Goal: Information Seeking & Learning: Learn about a topic

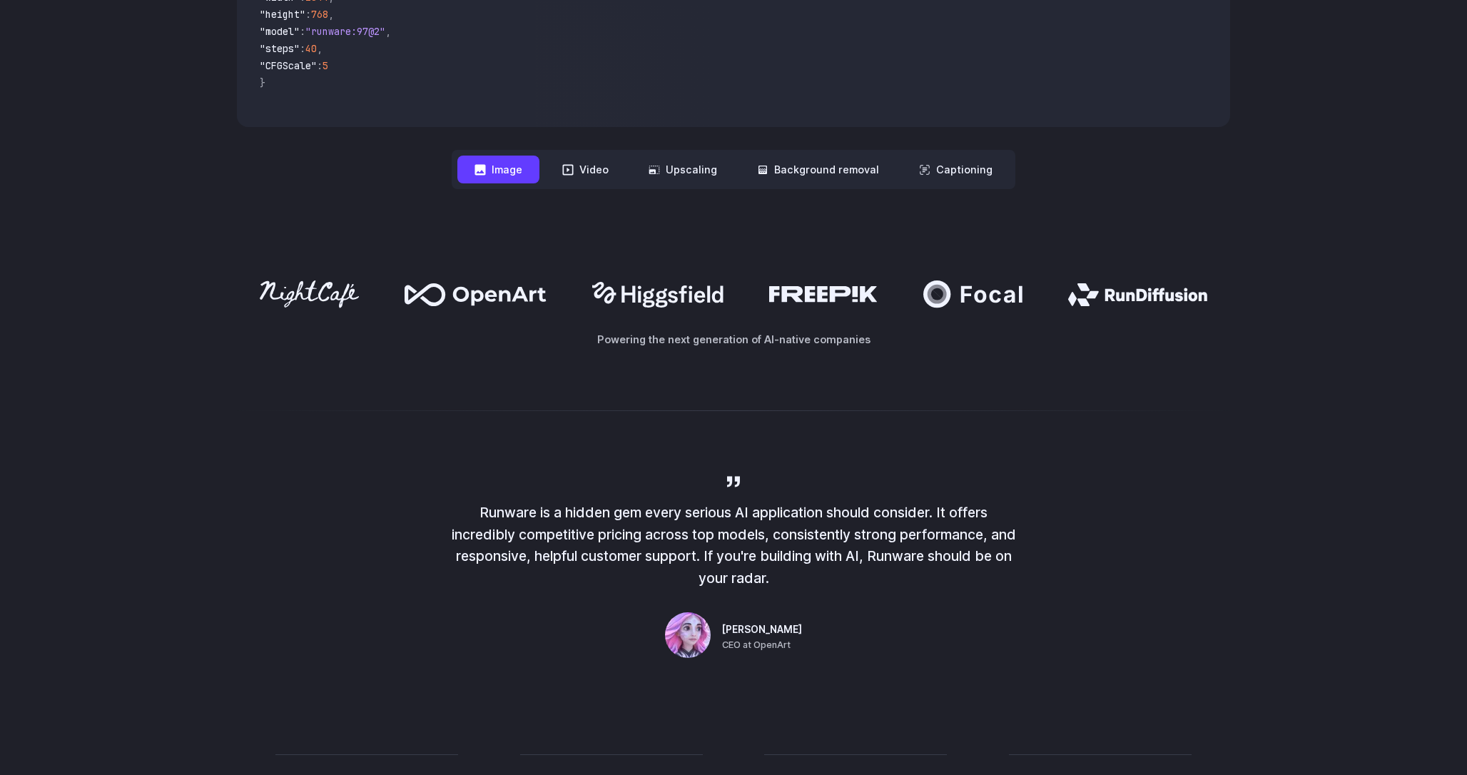
scroll to position [382, 0]
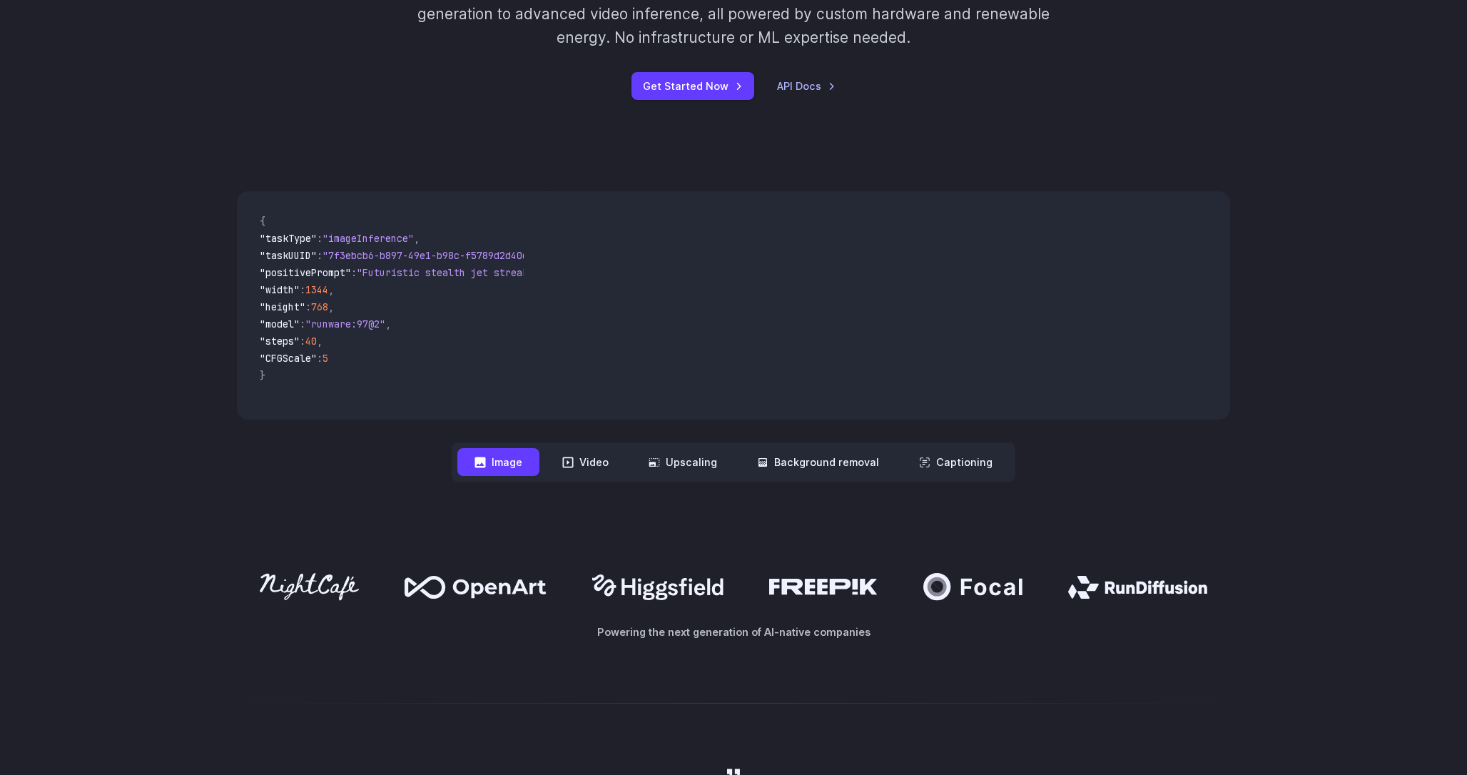
click at [526, 470] on button "Image" at bounding box center [498, 462] width 82 height 28
click at [594, 460] on button "Video" at bounding box center [585, 462] width 81 height 28
click at [693, 465] on button "Upscaling" at bounding box center [683, 462] width 103 height 28
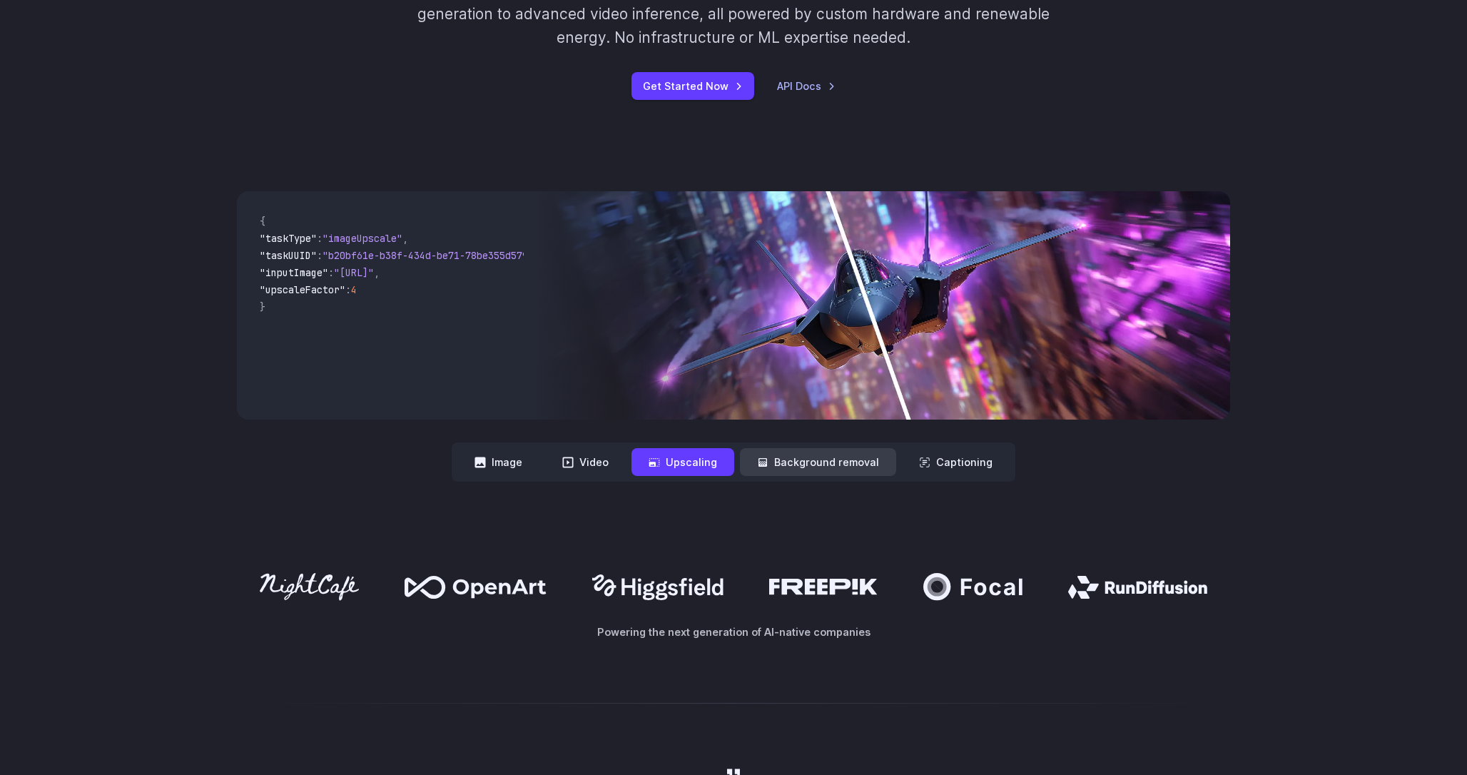
click at [803, 463] on button "Background removal" at bounding box center [818, 462] width 156 height 28
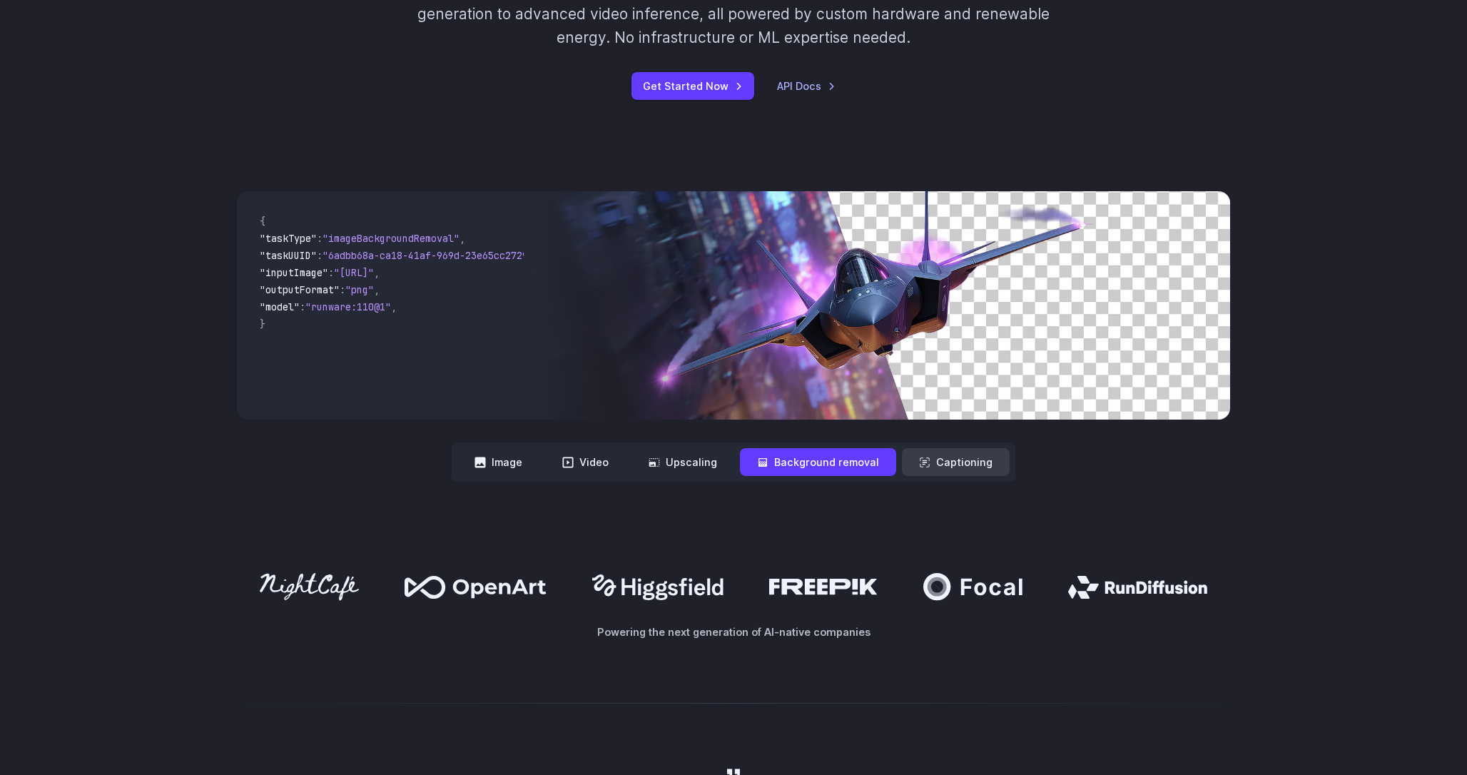
click at [937, 467] on button "Captioning" at bounding box center [956, 462] width 108 height 28
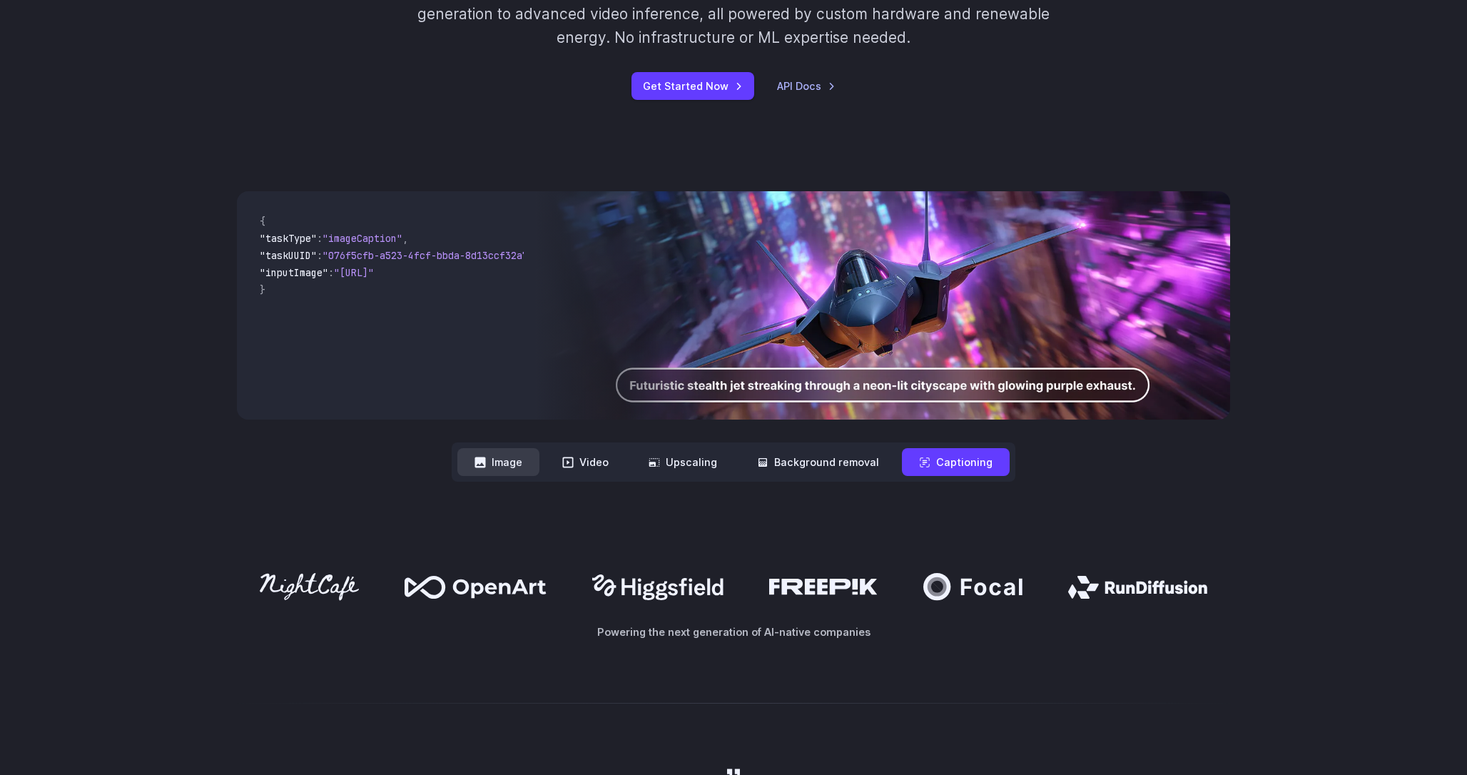
click at [507, 465] on button "Image" at bounding box center [498, 462] width 82 height 28
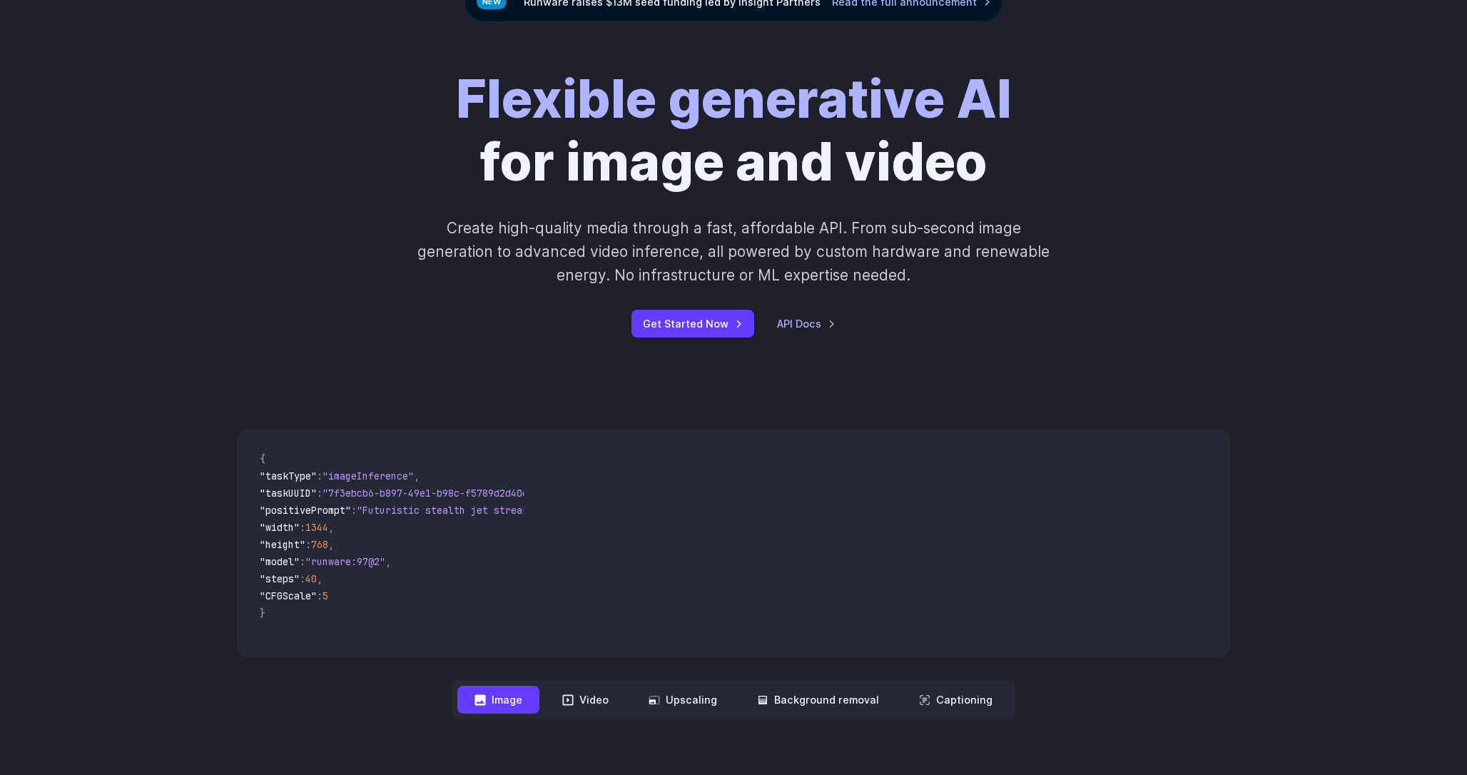
scroll to position [141, 0]
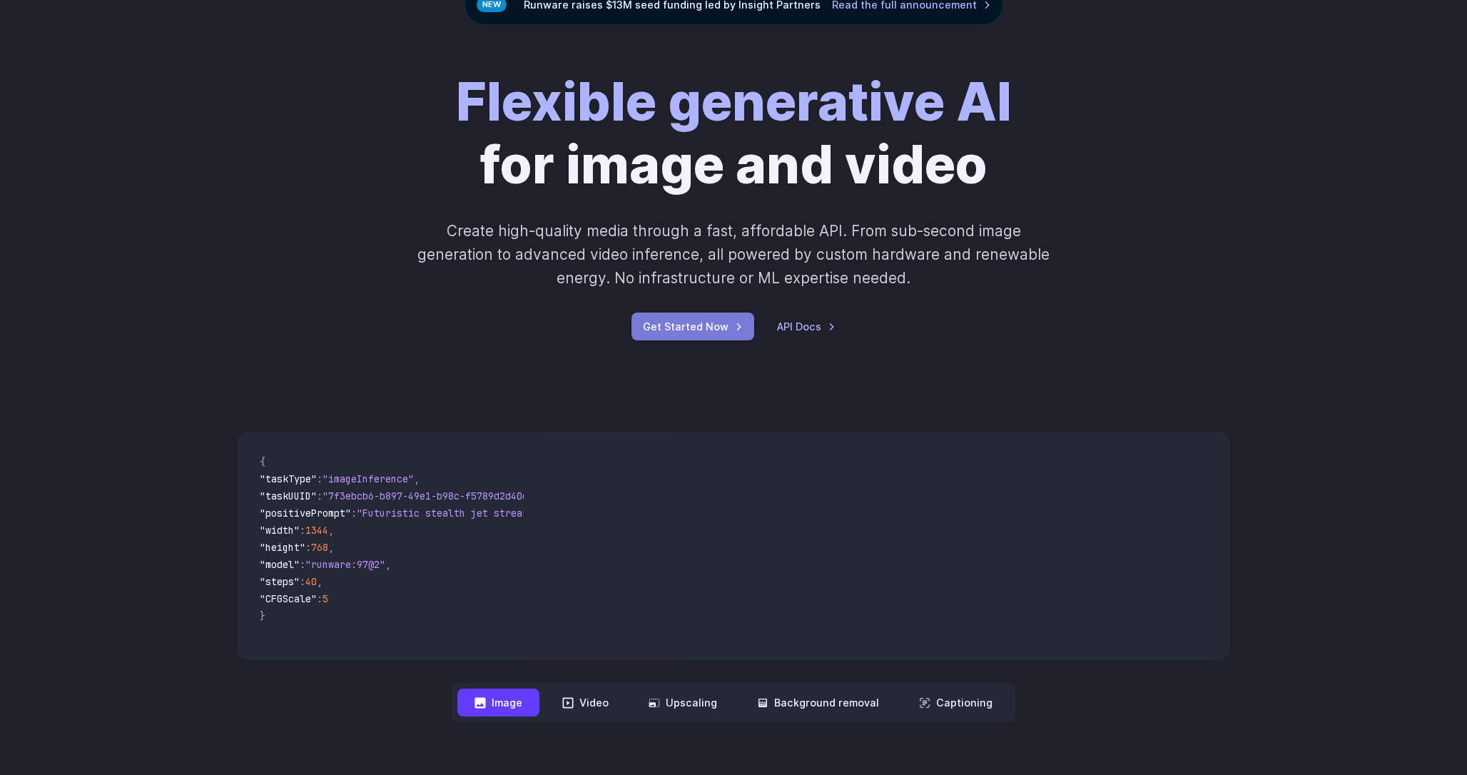
click at [706, 331] on link "Get Started Now" at bounding box center [693, 327] width 123 height 28
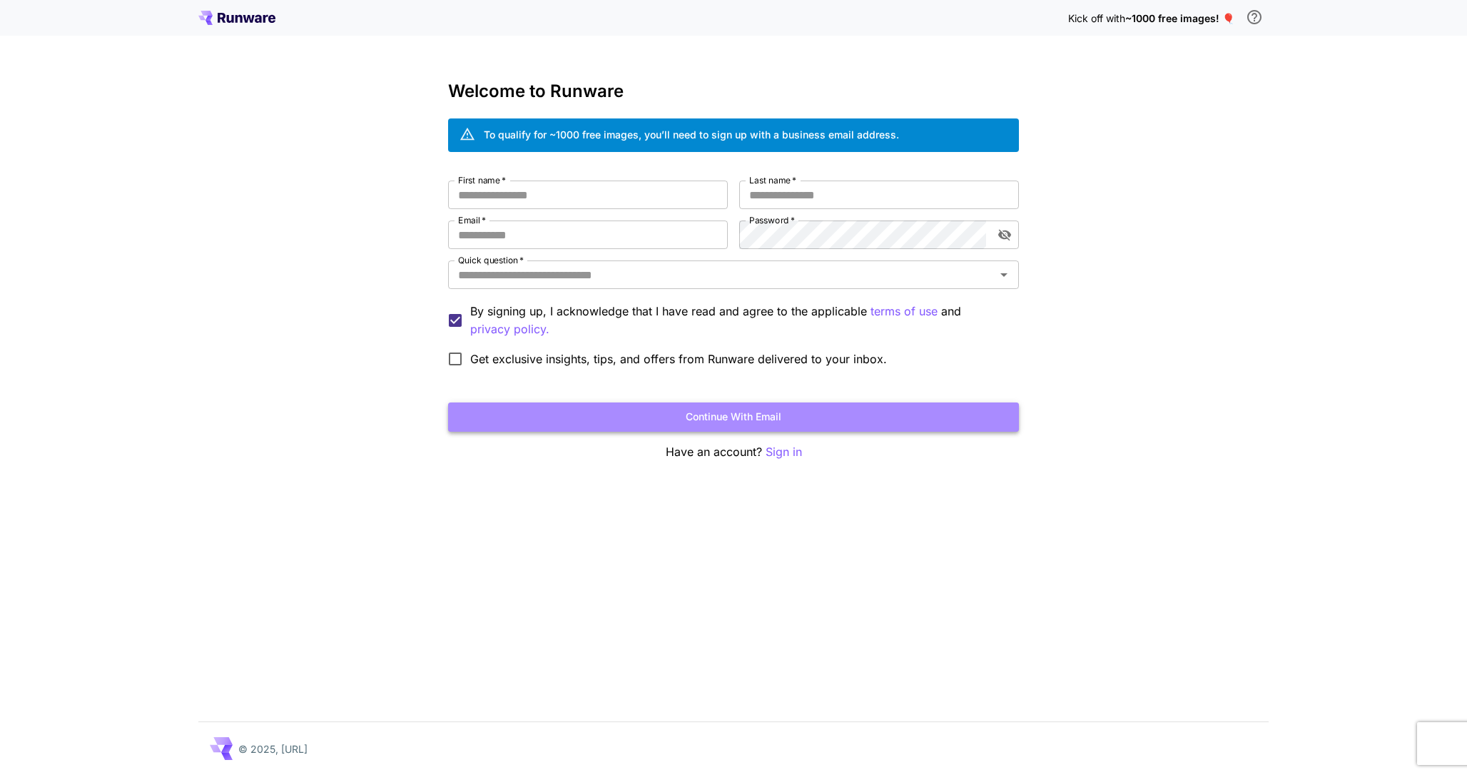
click at [774, 416] on button "Continue with email" at bounding box center [733, 416] width 571 height 29
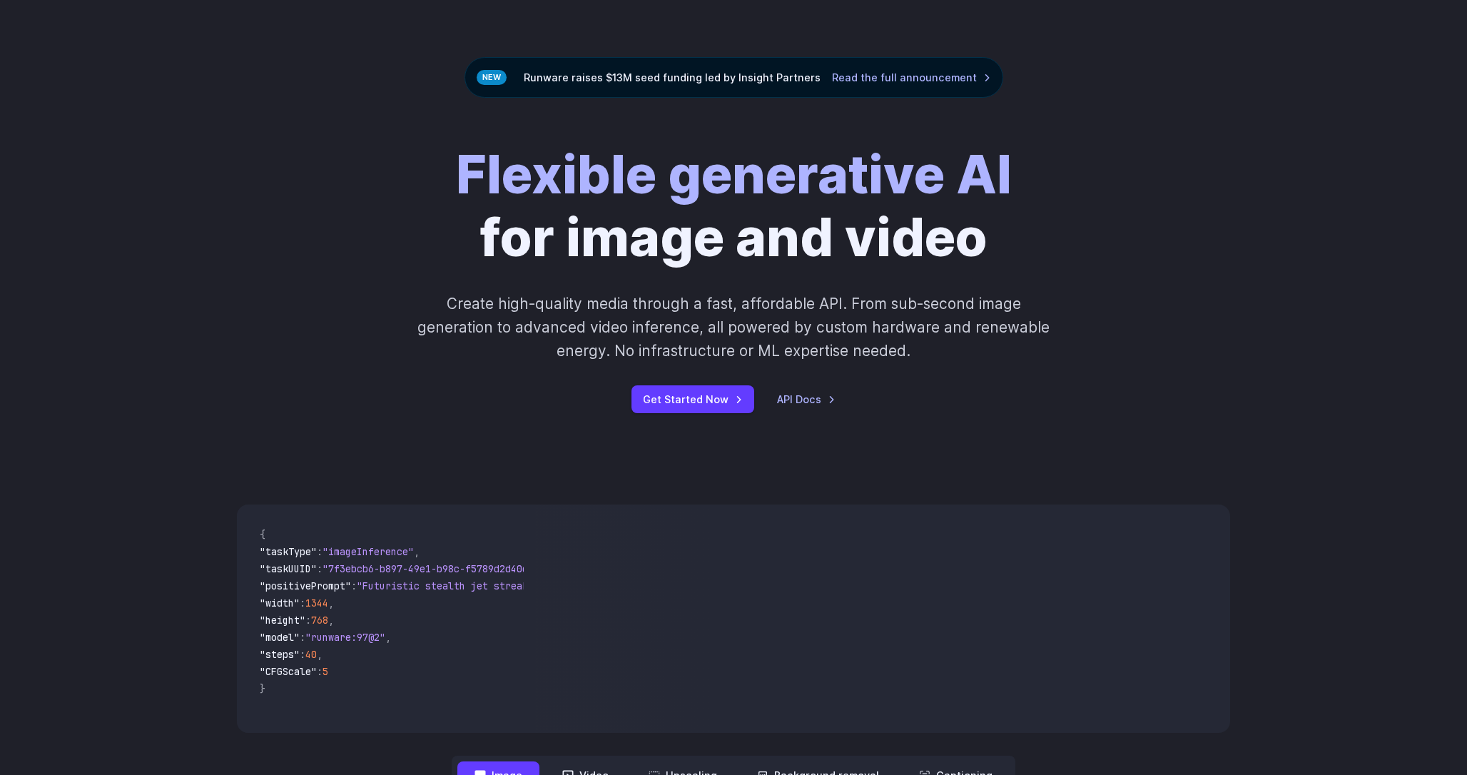
scroll to position [64, 0]
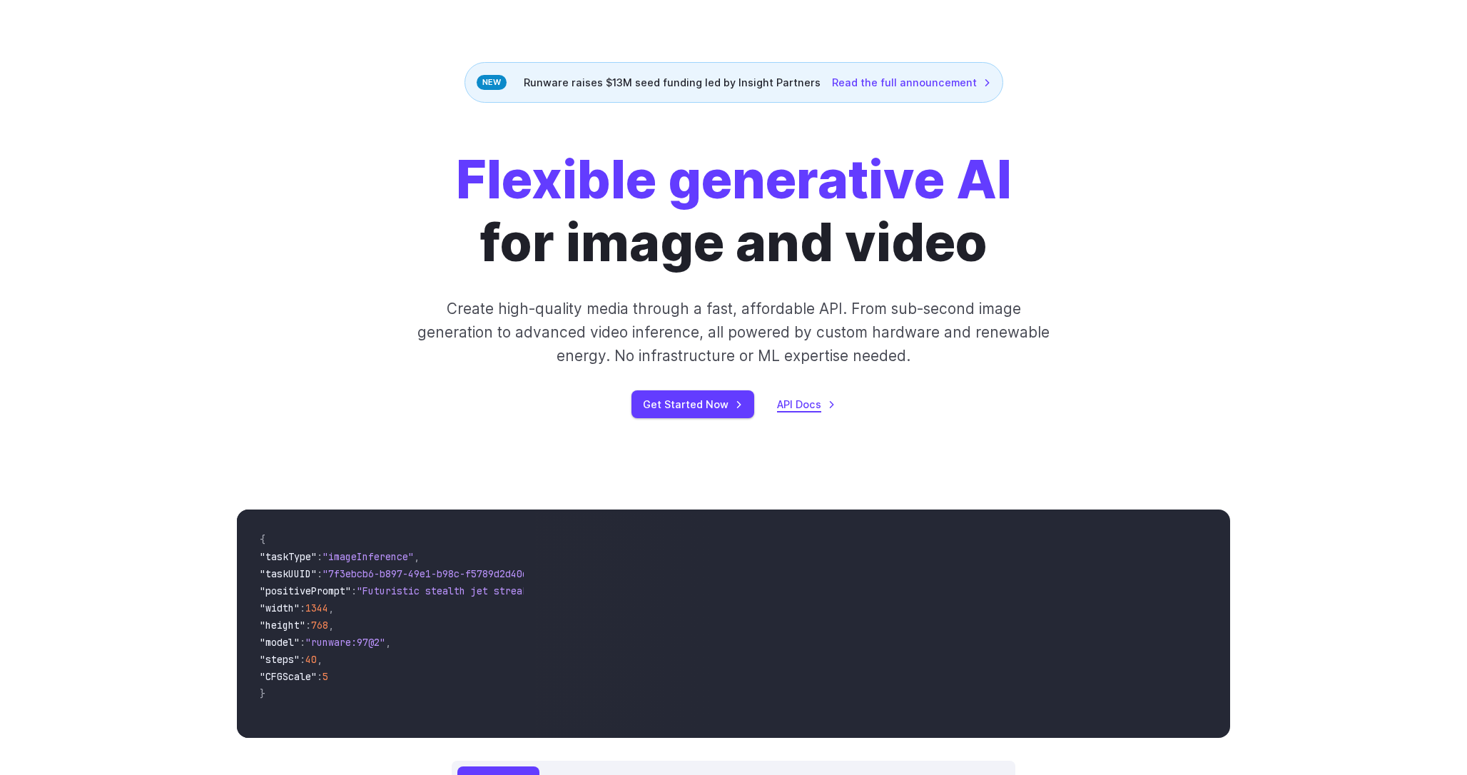
click at [790, 402] on link "API Docs" at bounding box center [806, 404] width 59 height 16
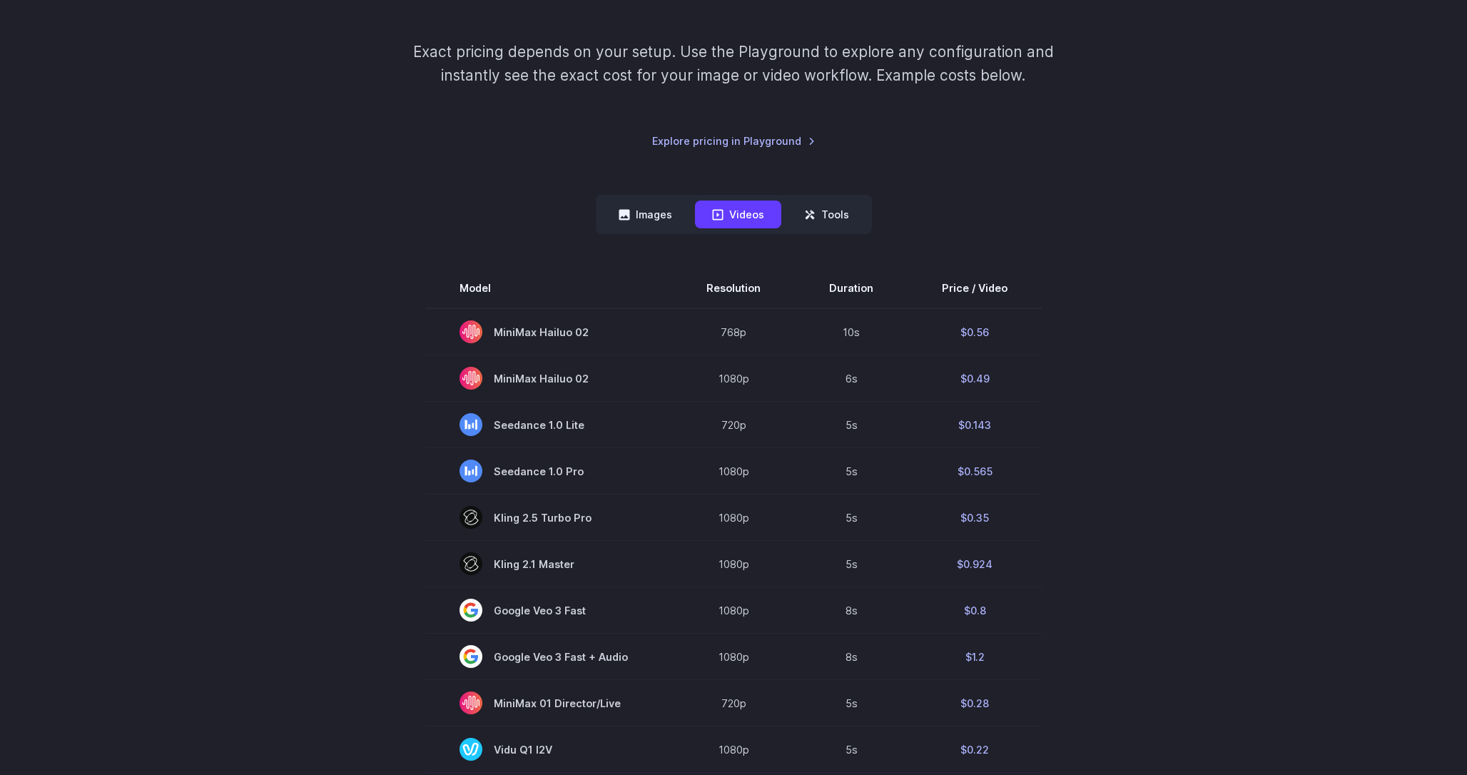
scroll to position [224, 0]
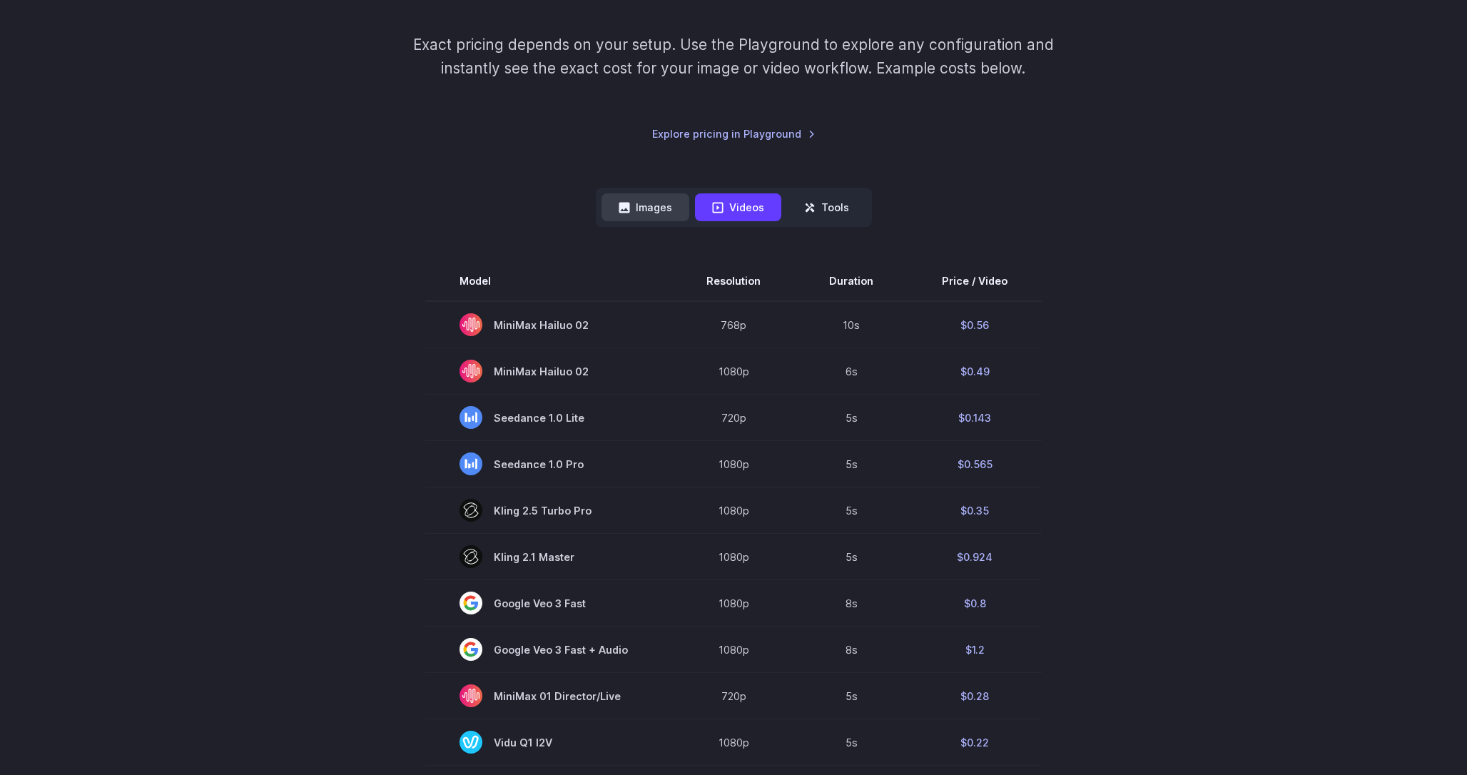
click at [656, 208] on button "Images" at bounding box center [646, 207] width 88 height 28
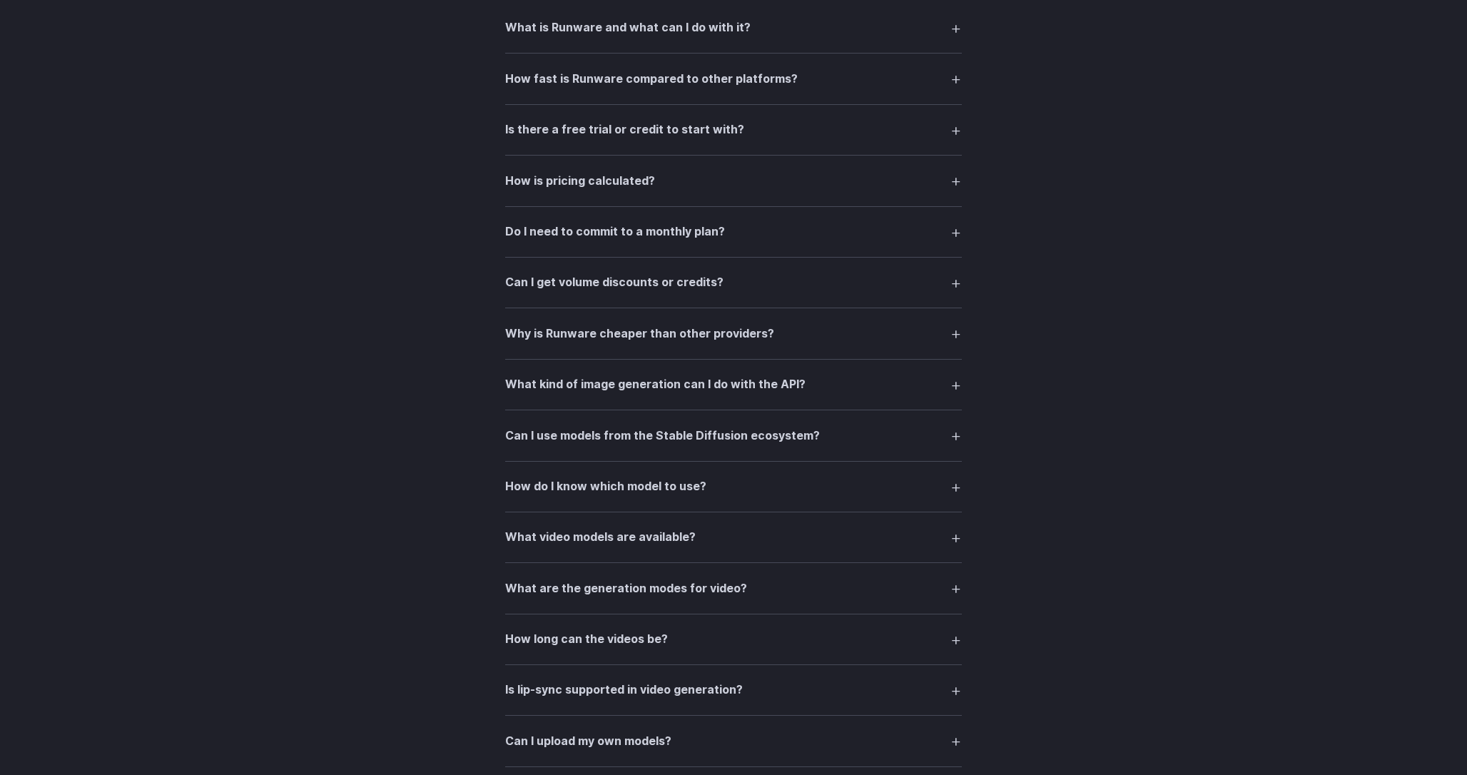
scroll to position [1983, 0]
click at [954, 240] on summary "Do I need to commit to a monthly plan?" at bounding box center [733, 231] width 457 height 27
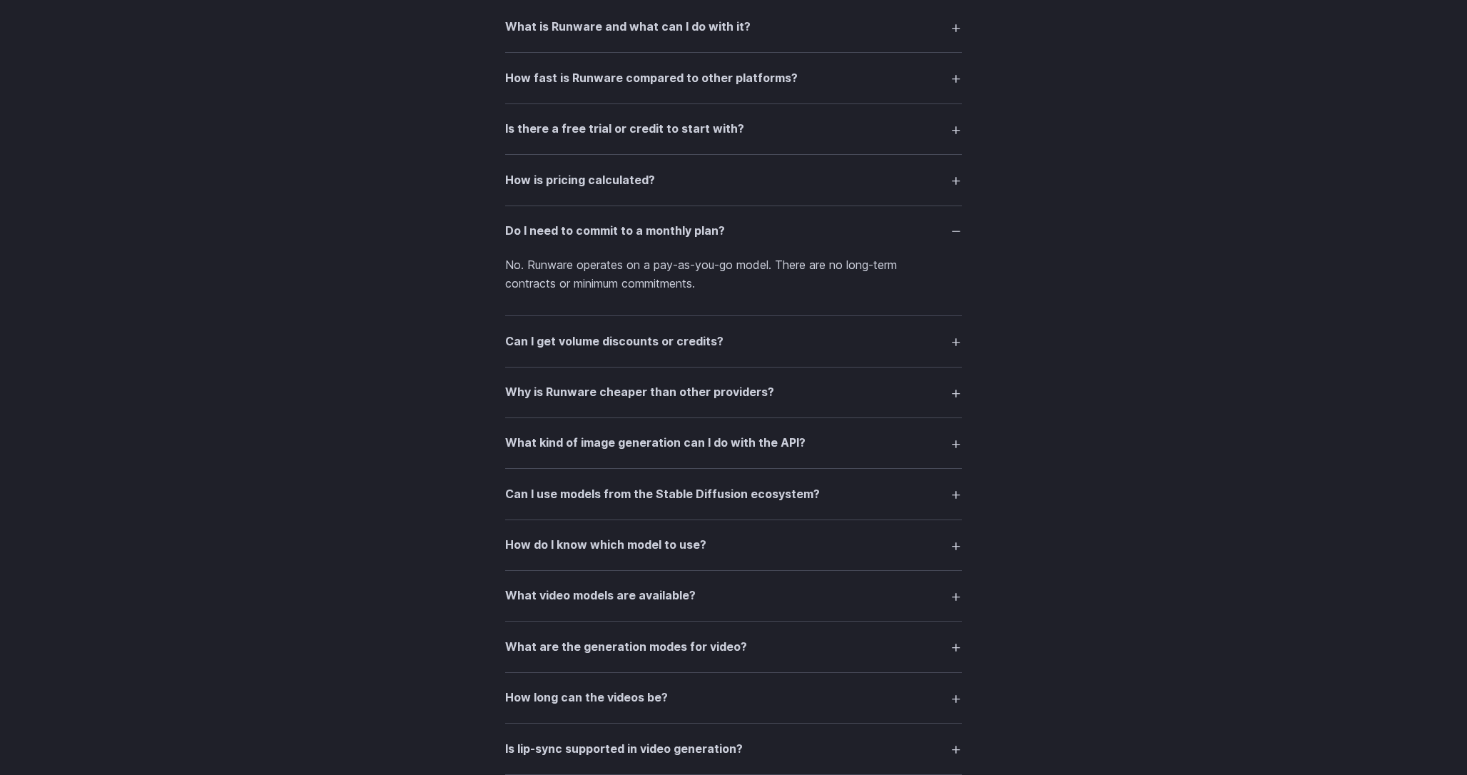
click at [954, 240] on summary "Do I need to commit to a monthly plan?" at bounding box center [733, 231] width 457 height 27
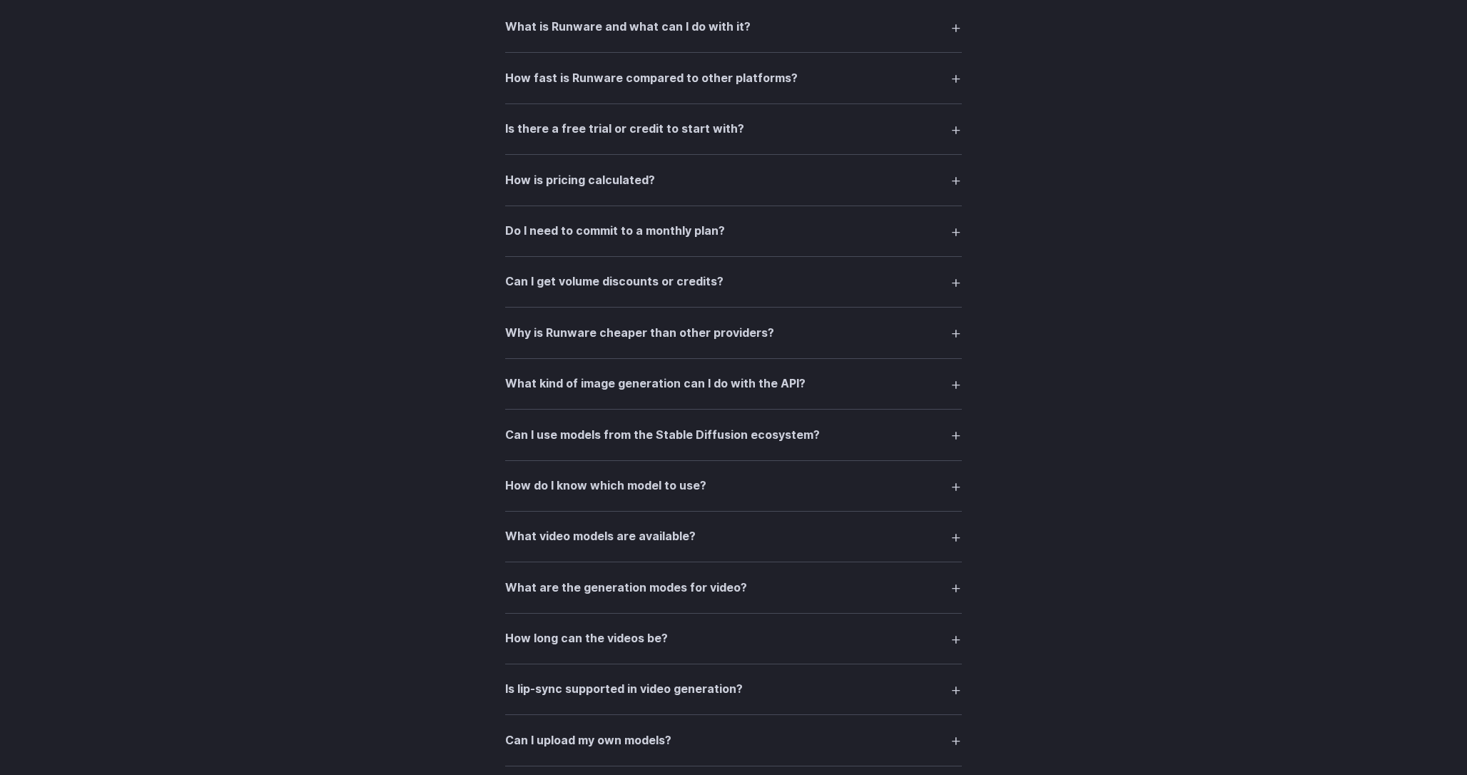
click at [960, 187] on summary "How is pricing calculated?" at bounding box center [733, 179] width 457 height 27
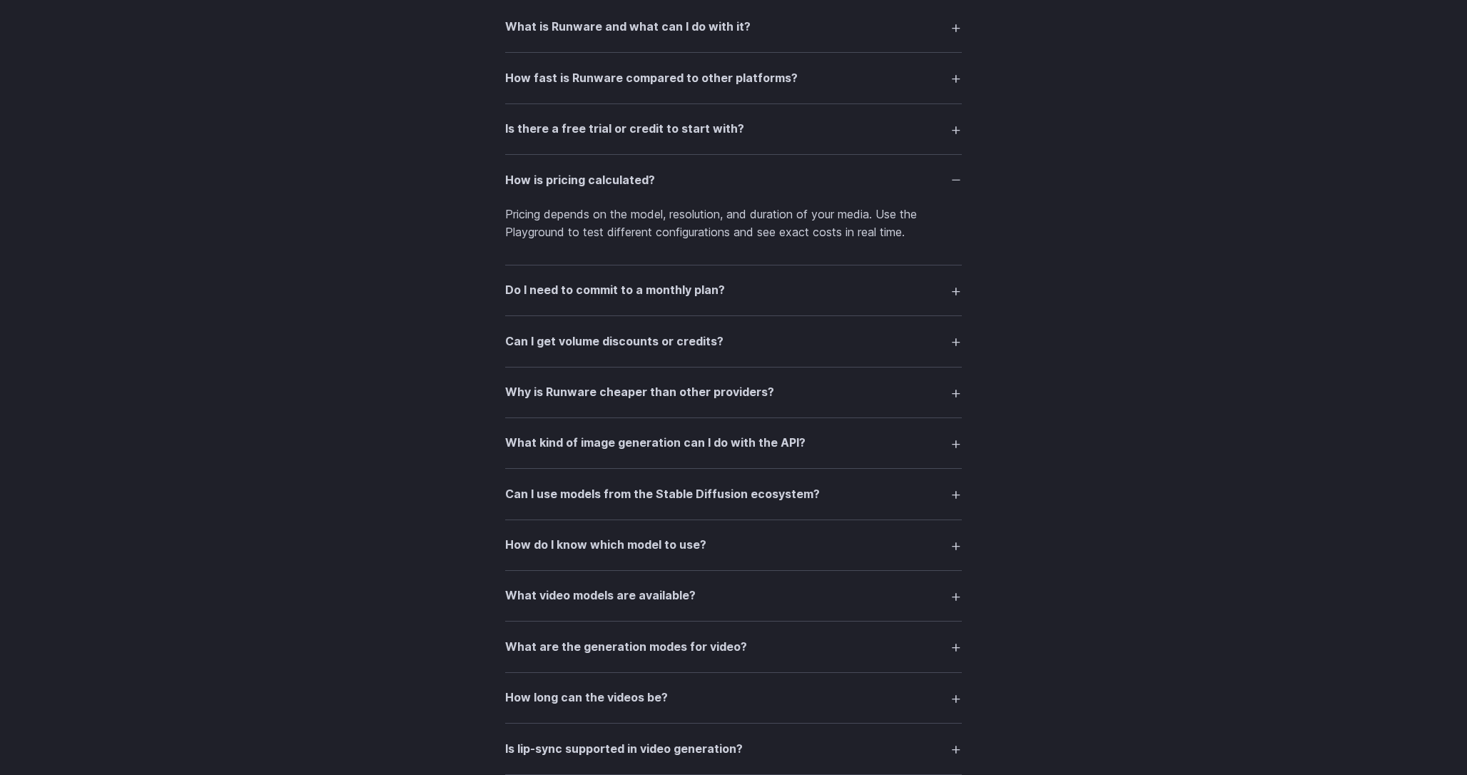
click at [960, 187] on summary "How is pricing calculated?" at bounding box center [733, 179] width 457 height 27
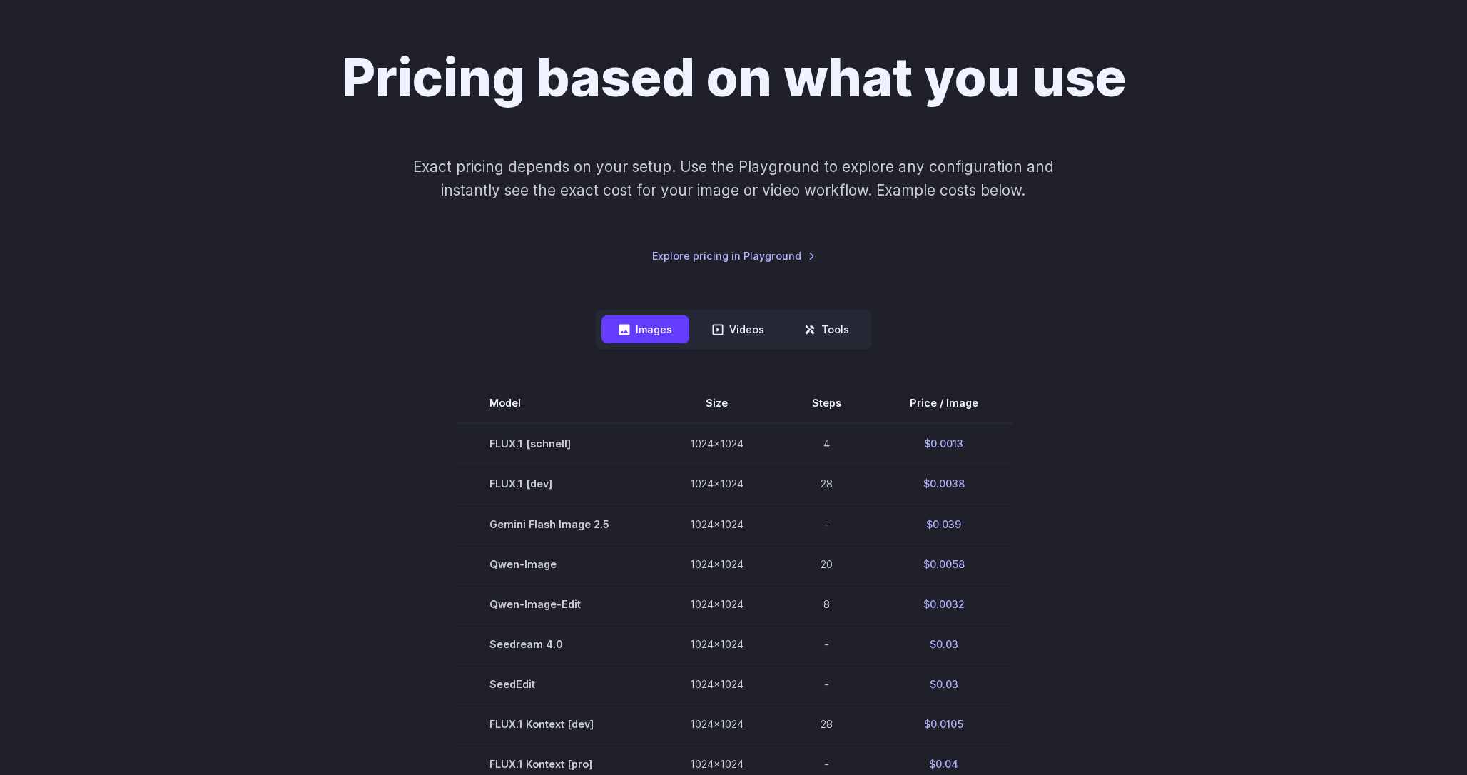
scroll to position [0, 0]
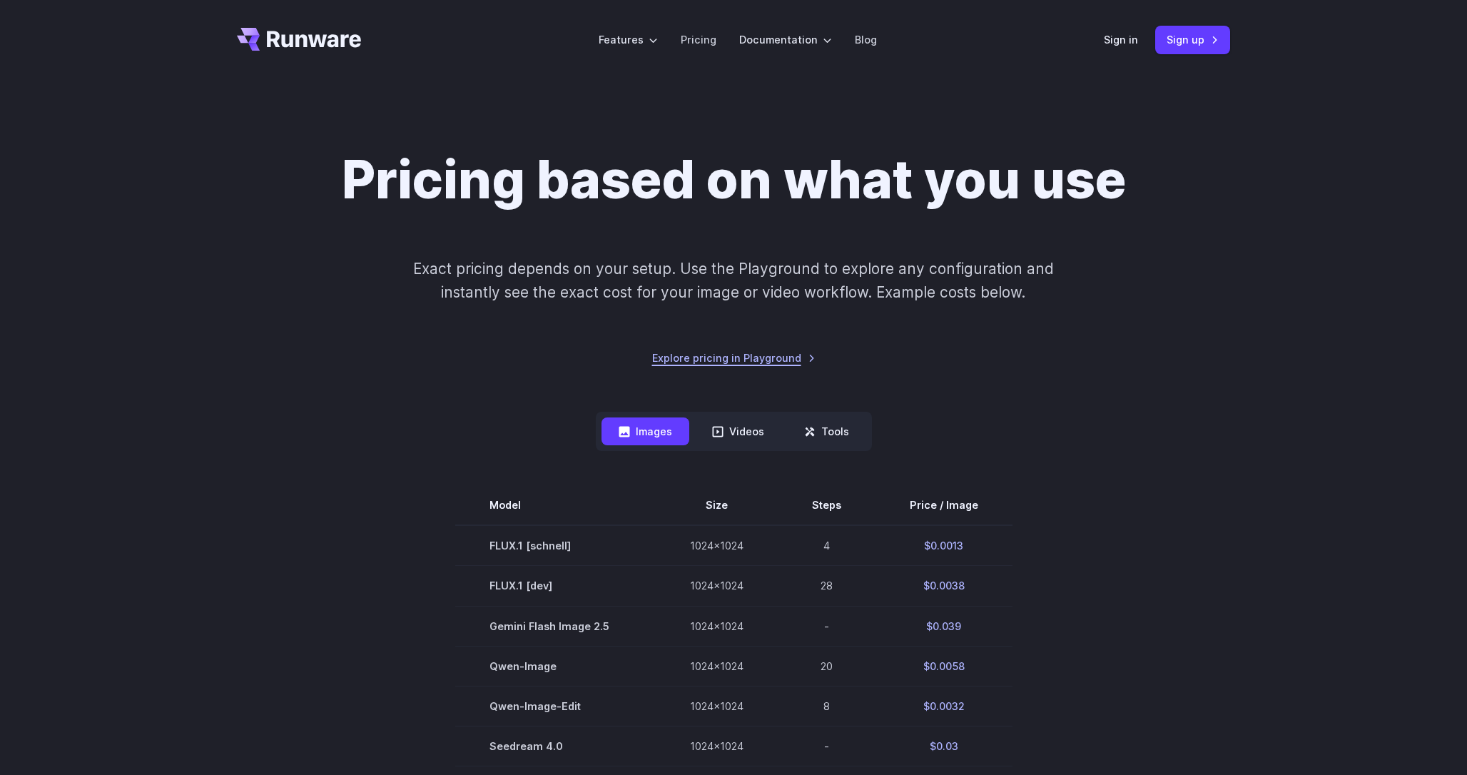
click at [766, 363] on link "Explore pricing in Playground" at bounding box center [733, 358] width 163 height 16
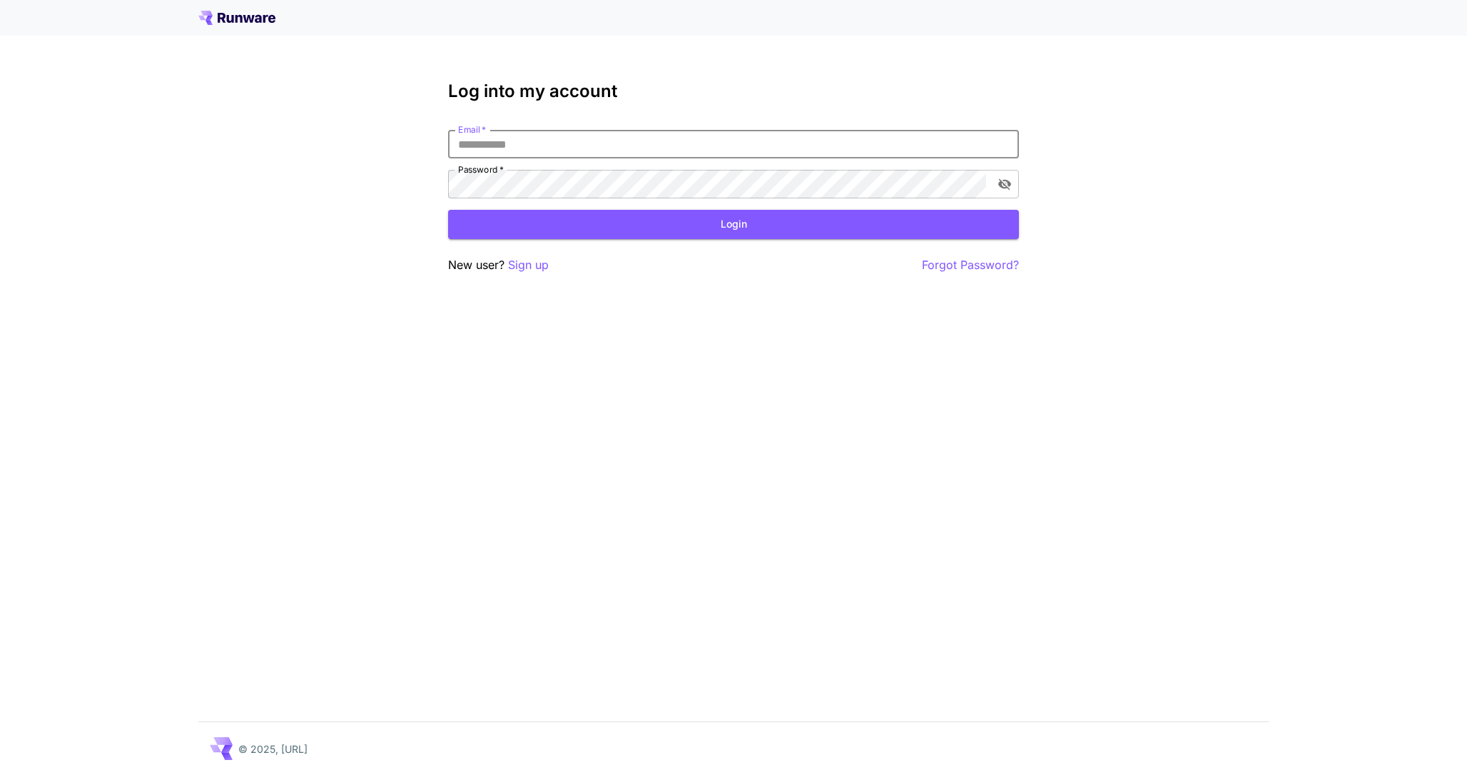
click at [608, 143] on input "Email   *" at bounding box center [733, 144] width 571 height 29
